Goal: Task Accomplishment & Management: Manage account settings

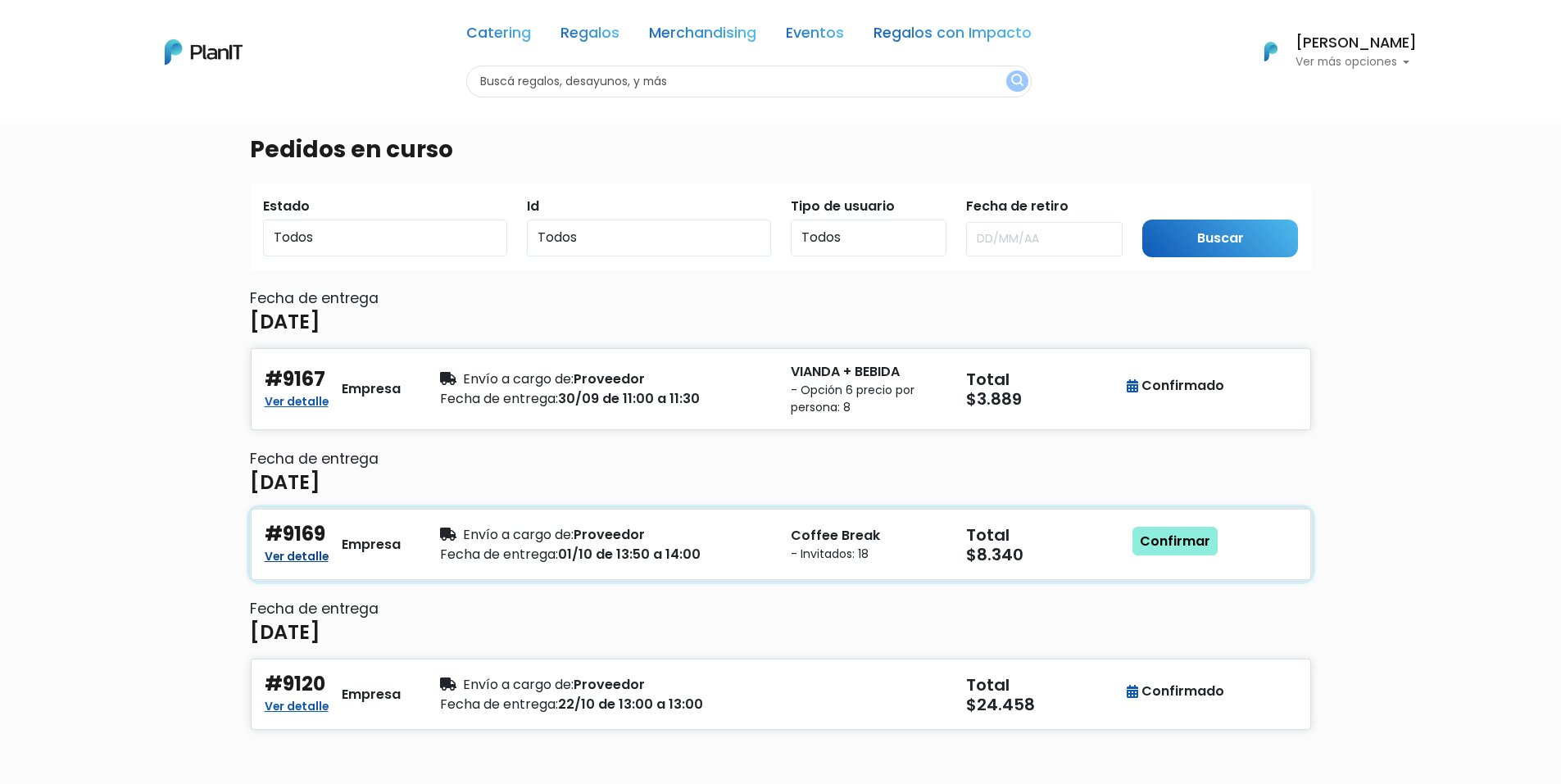
click at [308, 552] on link "Ver detalle" at bounding box center [297, 554] width 64 height 20
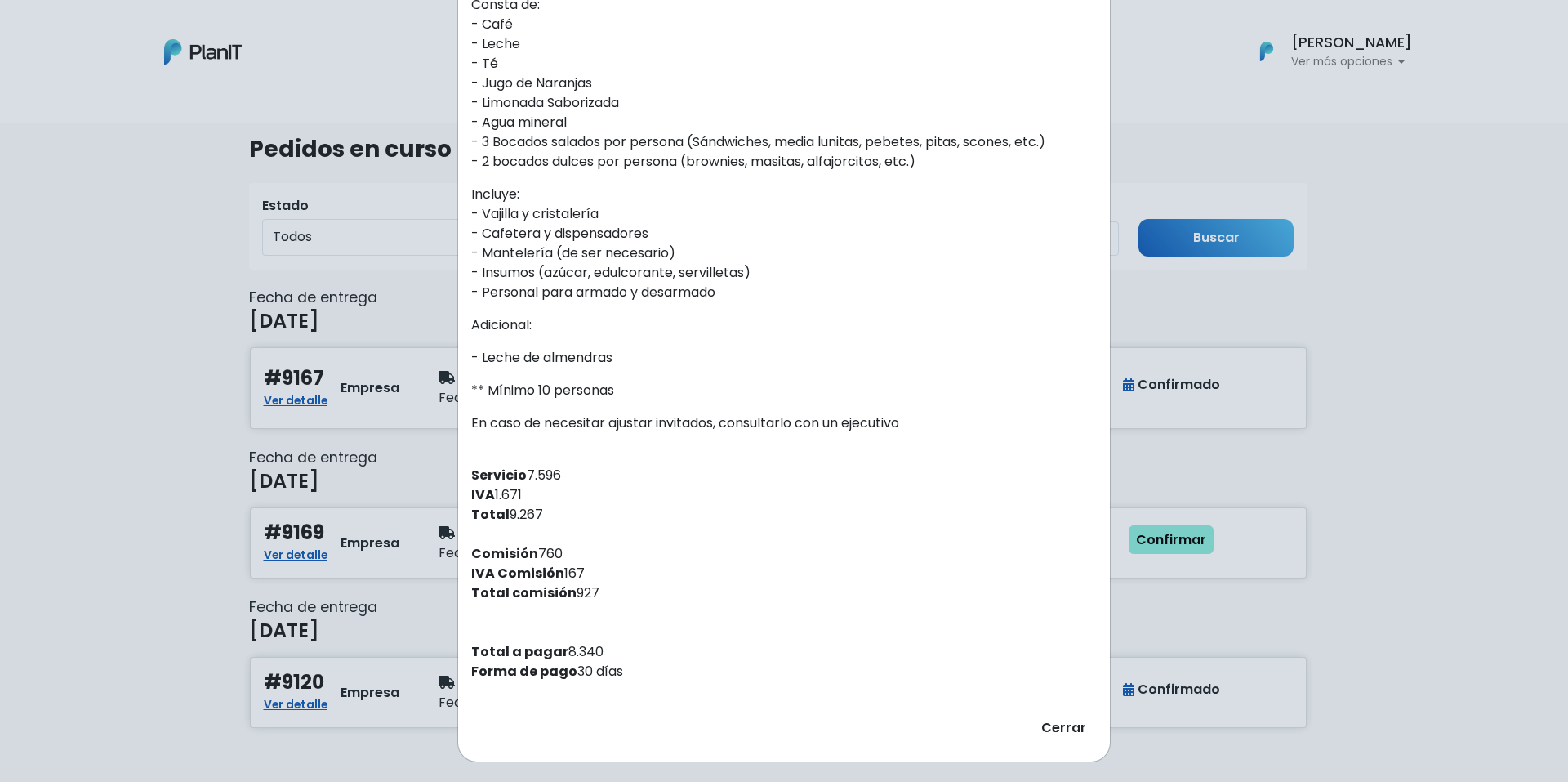
scroll to position [436, 0]
click at [1055, 733] on button "Cerrar" at bounding box center [1064, 725] width 66 height 40
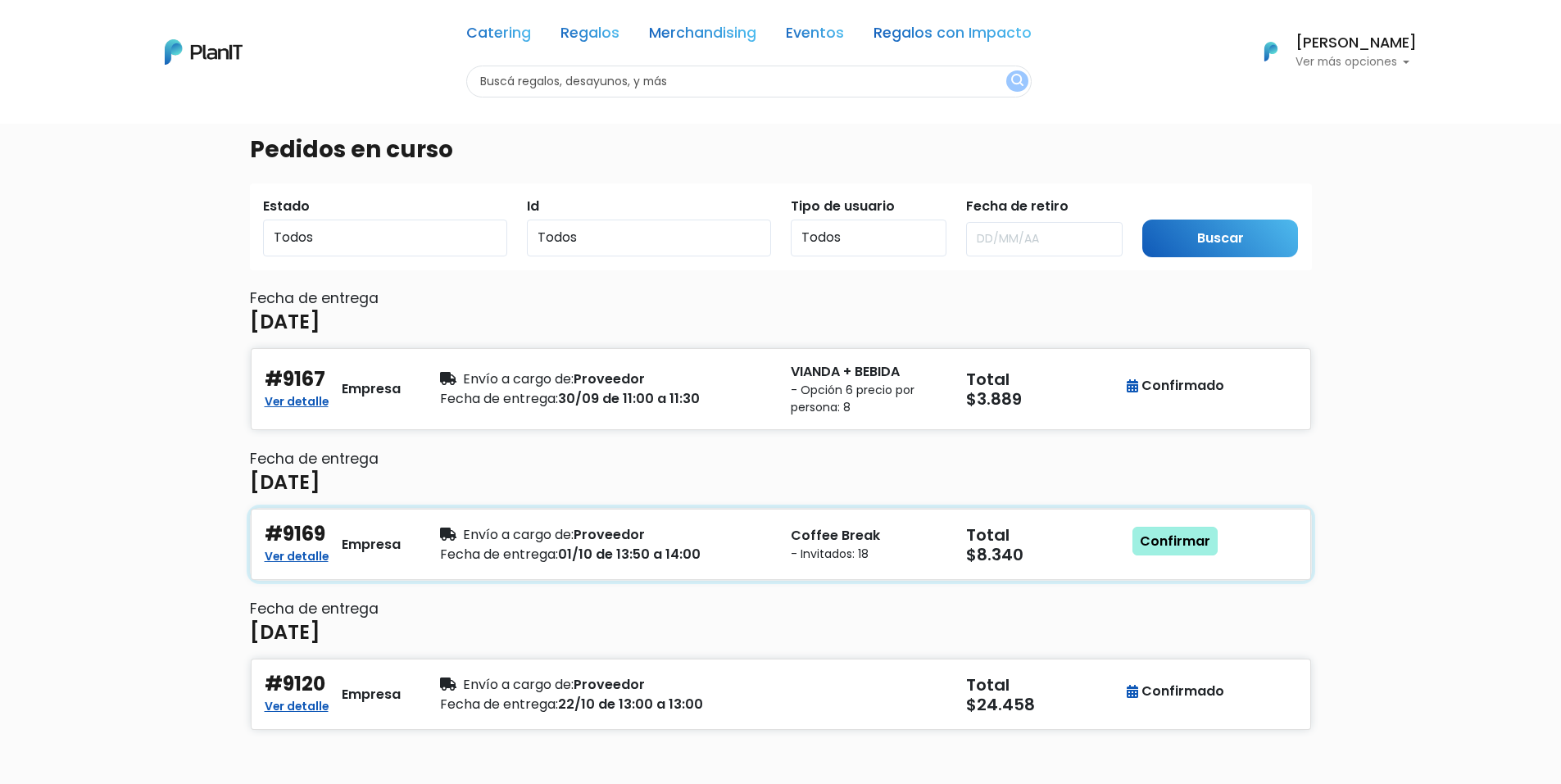
click at [1182, 539] on link "Confirmar" at bounding box center [1175, 541] width 85 height 29
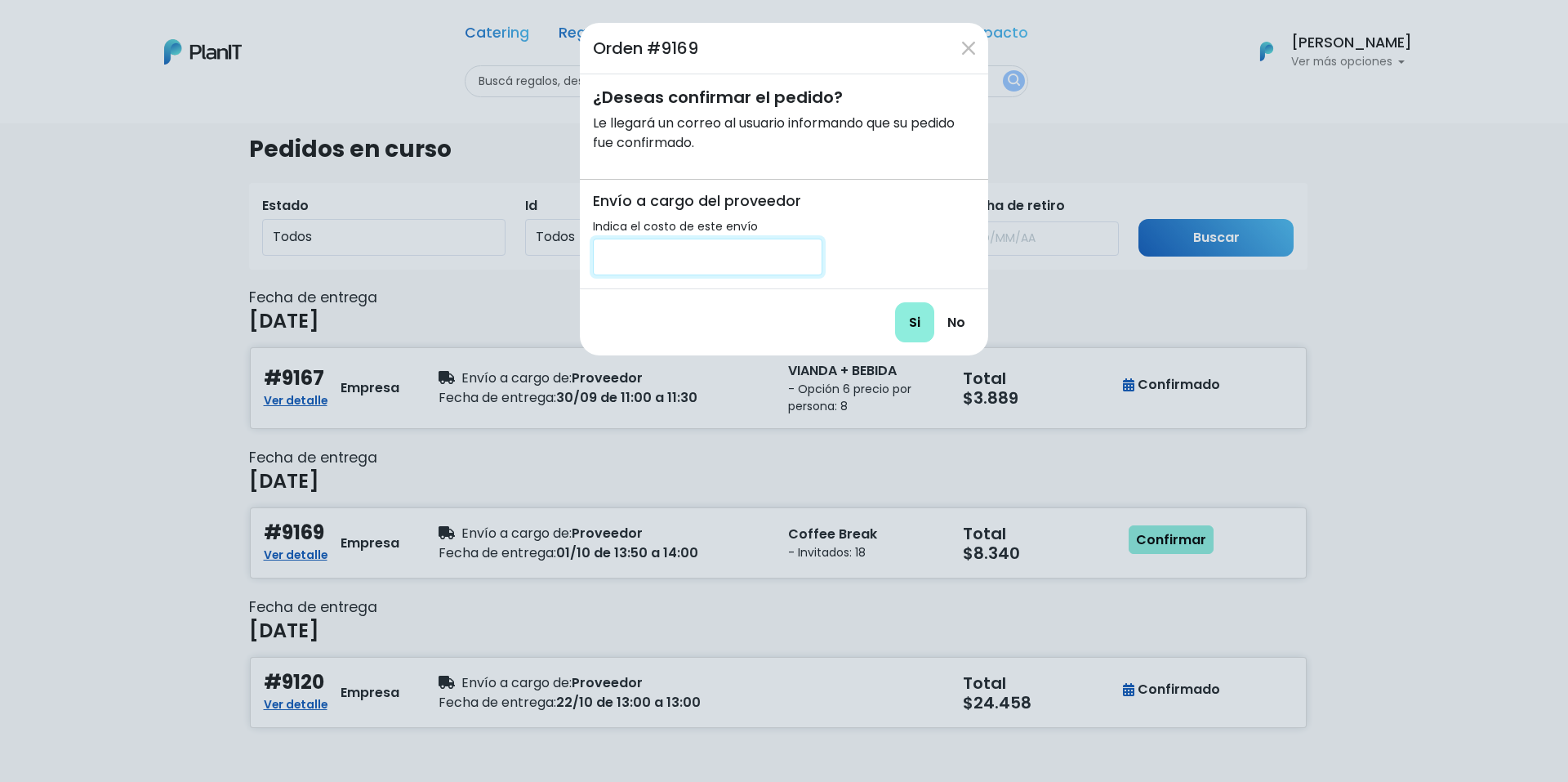
click at [719, 242] on input "number" at bounding box center [707, 257] width 229 height 36
type input "200"
click at [909, 321] on input "Si" at bounding box center [914, 322] width 39 height 40
